Goal: Task Accomplishment & Management: Manage account settings

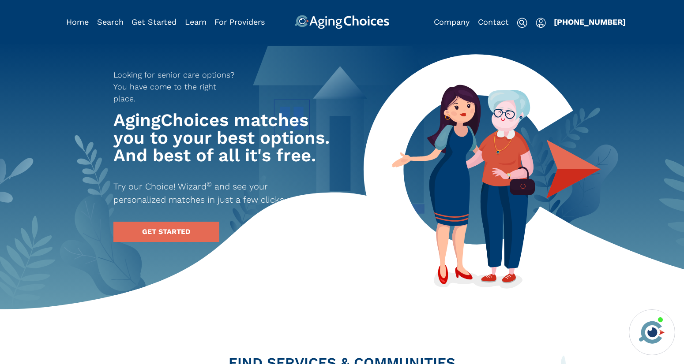
click at [539, 23] on img "Popover trigger" at bounding box center [540, 23] width 10 height 11
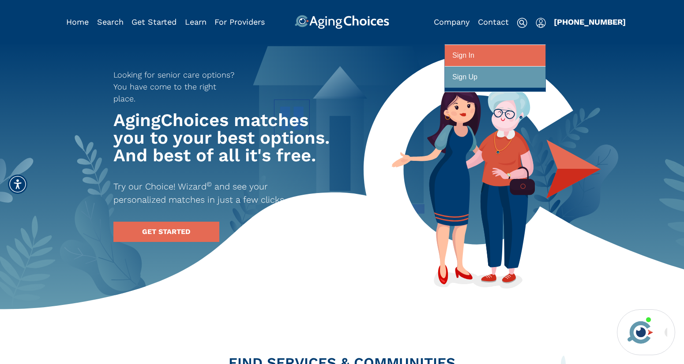
click at [529, 58] on div at bounding box center [495, 56] width 86 height 16
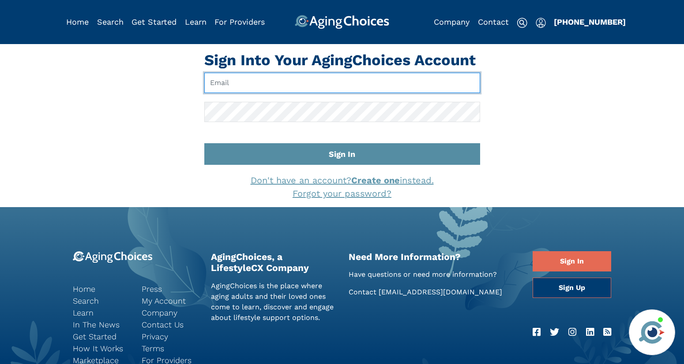
type input "[EMAIL_ADDRESS][DOMAIN_NAME]"
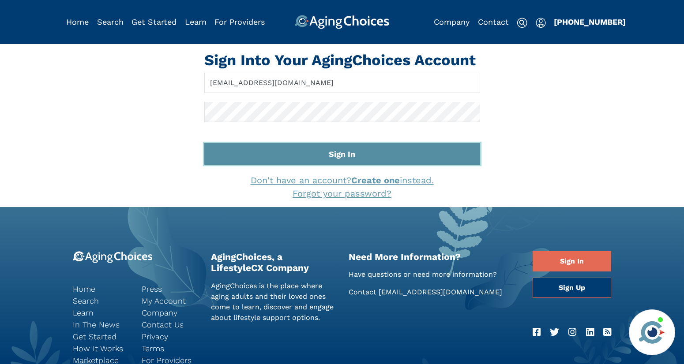
click at [382, 156] on button "Sign In" at bounding box center [342, 154] width 276 height 22
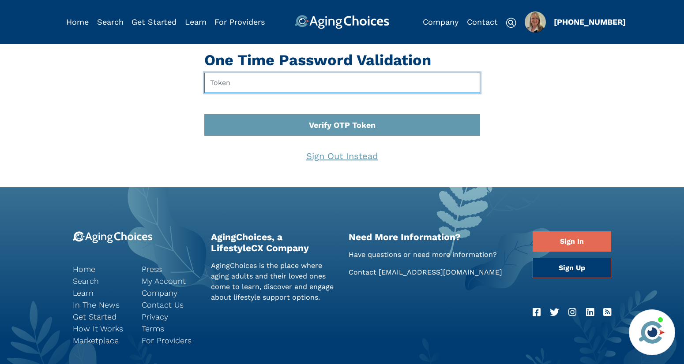
click at [300, 83] on input "text" at bounding box center [342, 83] width 276 height 20
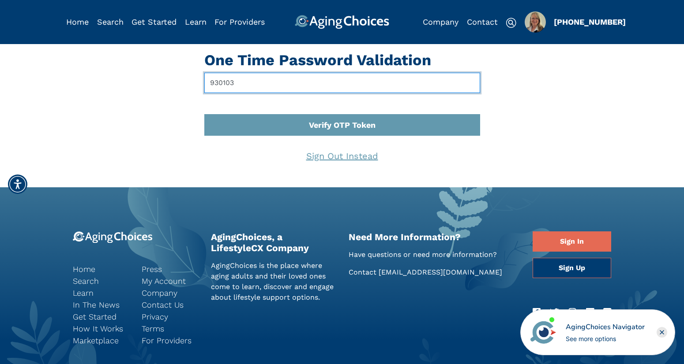
type input "930103"
click at [204, 114] on button "Verify OTP Token" at bounding box center [342, 125] width 276 height 22
